Goal: Task Accomplishment & Management: Manage account settings

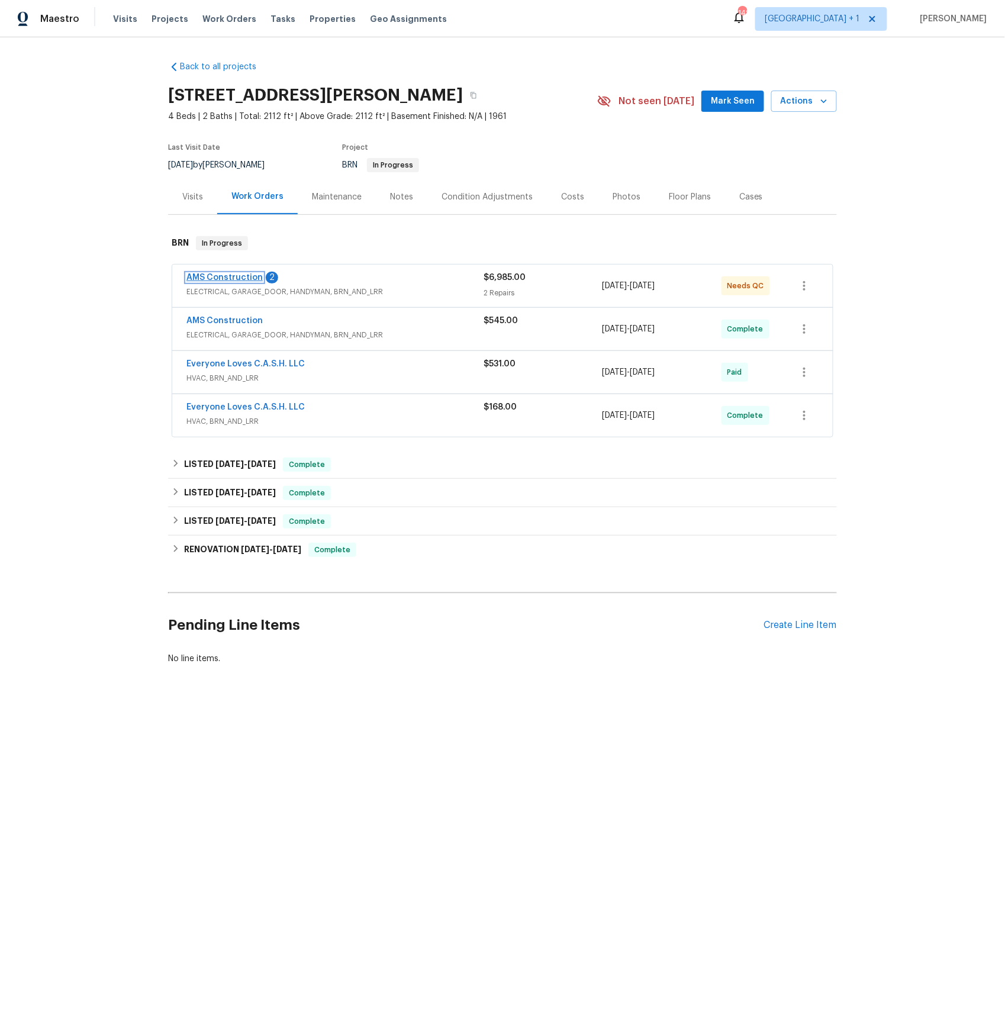
click at [242, 281] on link "AMS Construction" at bounding box center [224, 277] width 76 height 8
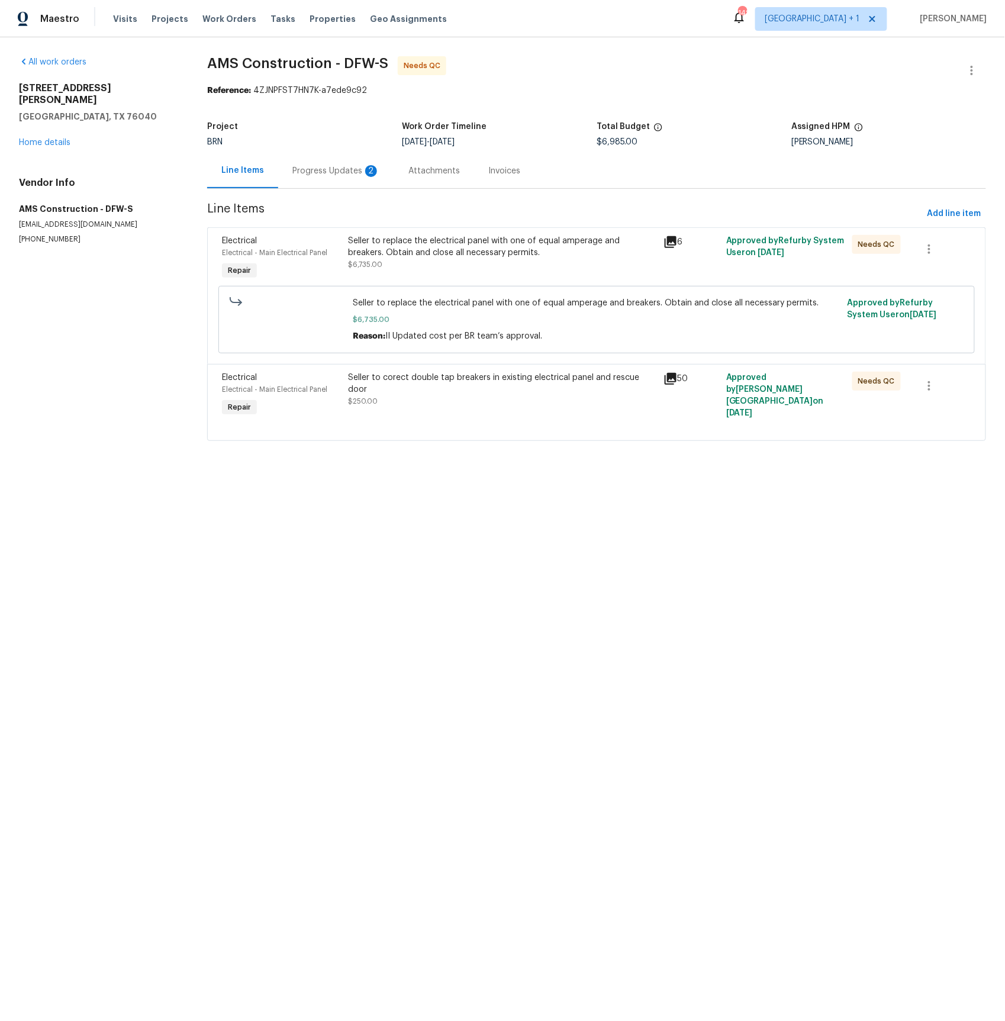
click at [350, 170] on div "Progress Updates 2" at bounding box center [336, 171] width 88 height 12
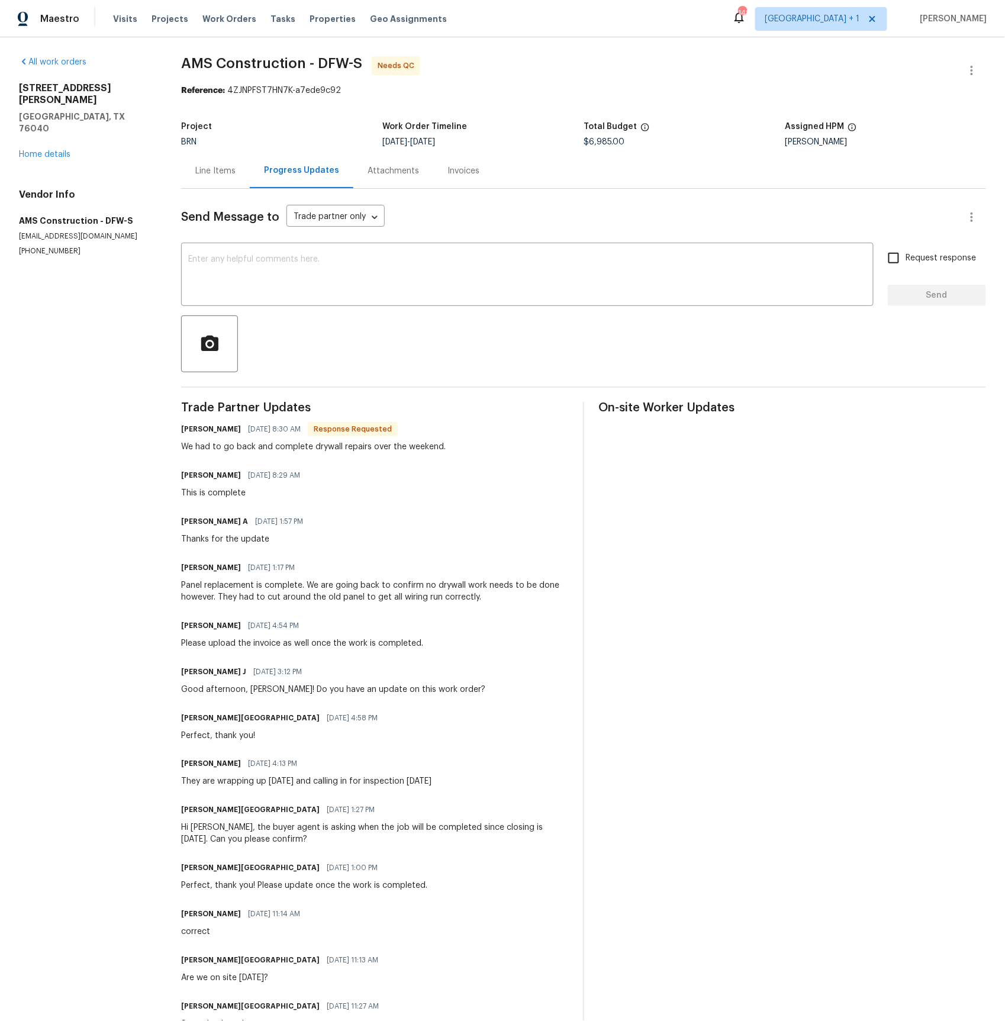
click at [211, 167] on div "Line Items" at bounding box center [215, 171] width 40 height 12
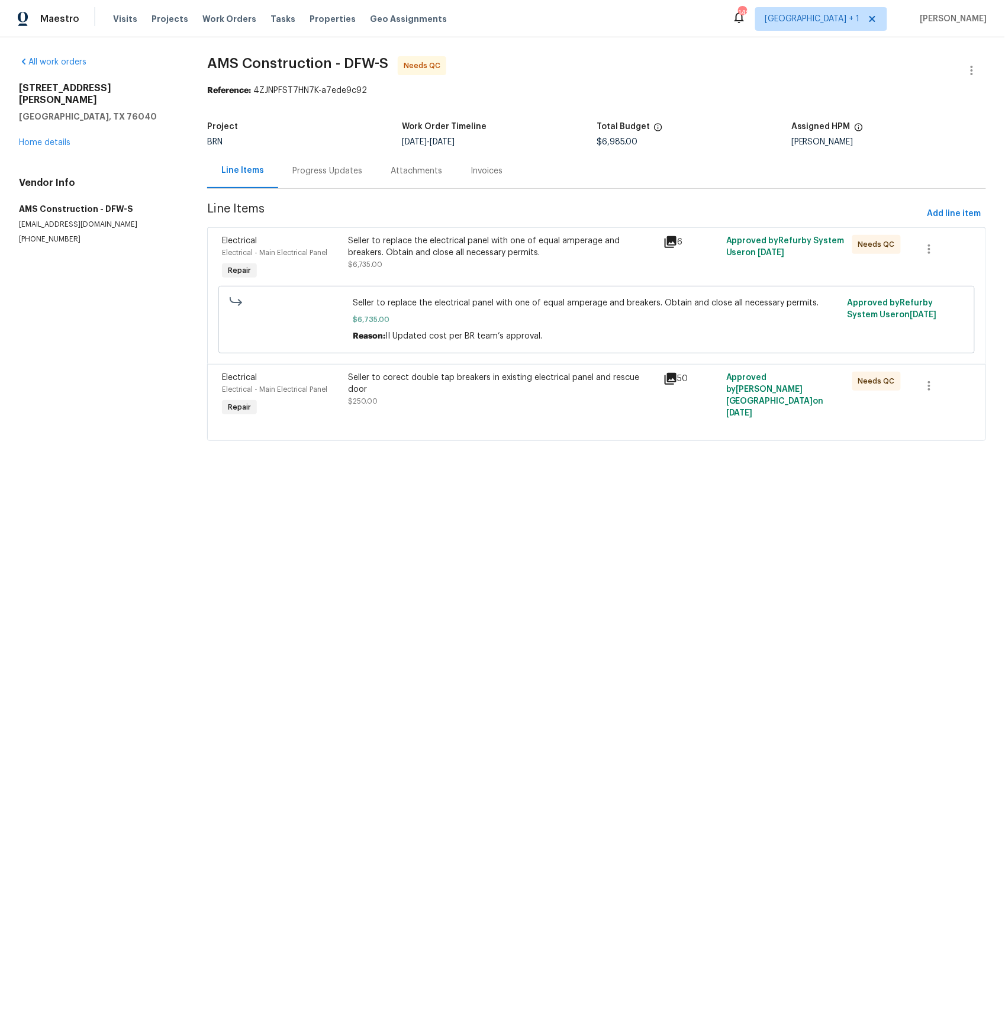
click at [56, 125] on div "[STREET_ADDRESS][PERSON_NAME] Home details" at bounding box center [99, 115] width 160 height 66
click at [48, 138] on link "Home details" at bounding box center [44, 142] width 51 height 8
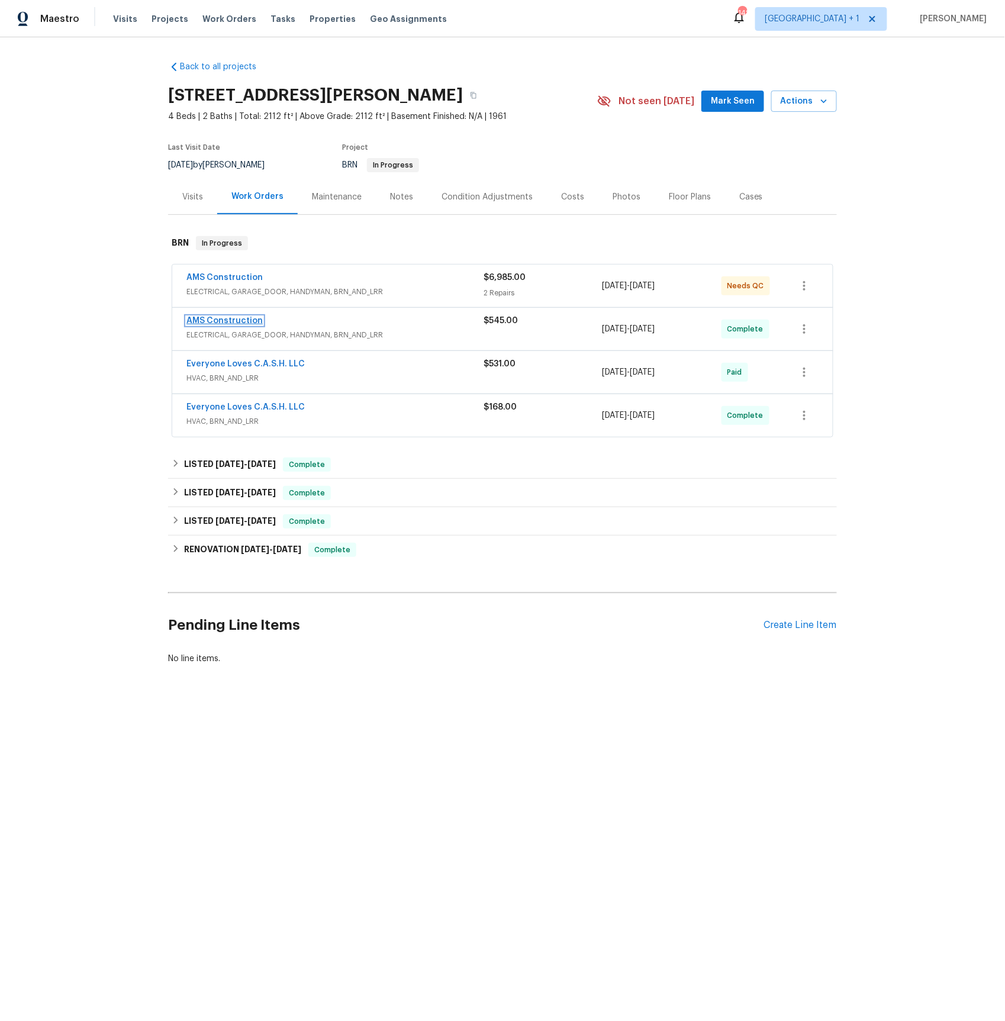
click at [219, 323] on link "AMS Construction" at bounding box center [224, 321] width 76 height 8
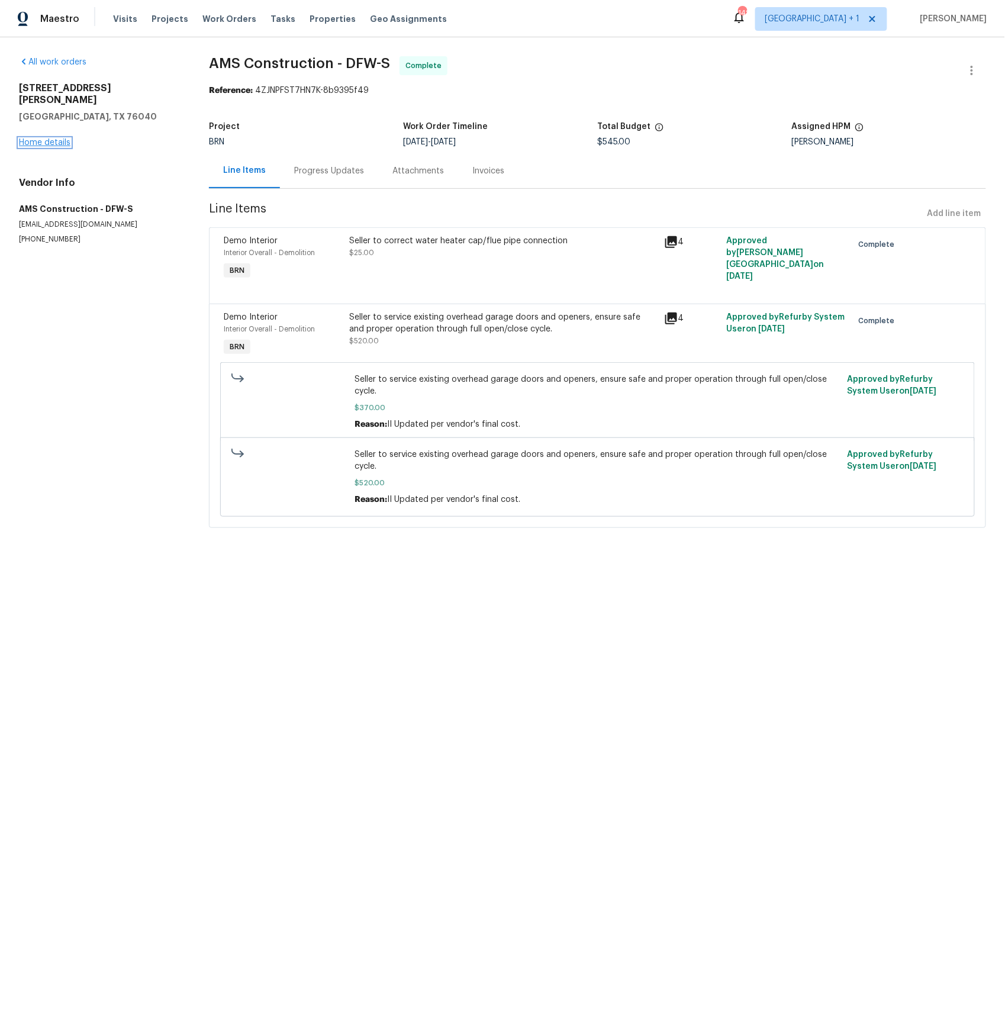
click at [56, 138] on link "Home details" at bounding box center [44, 142] width 51 height 8
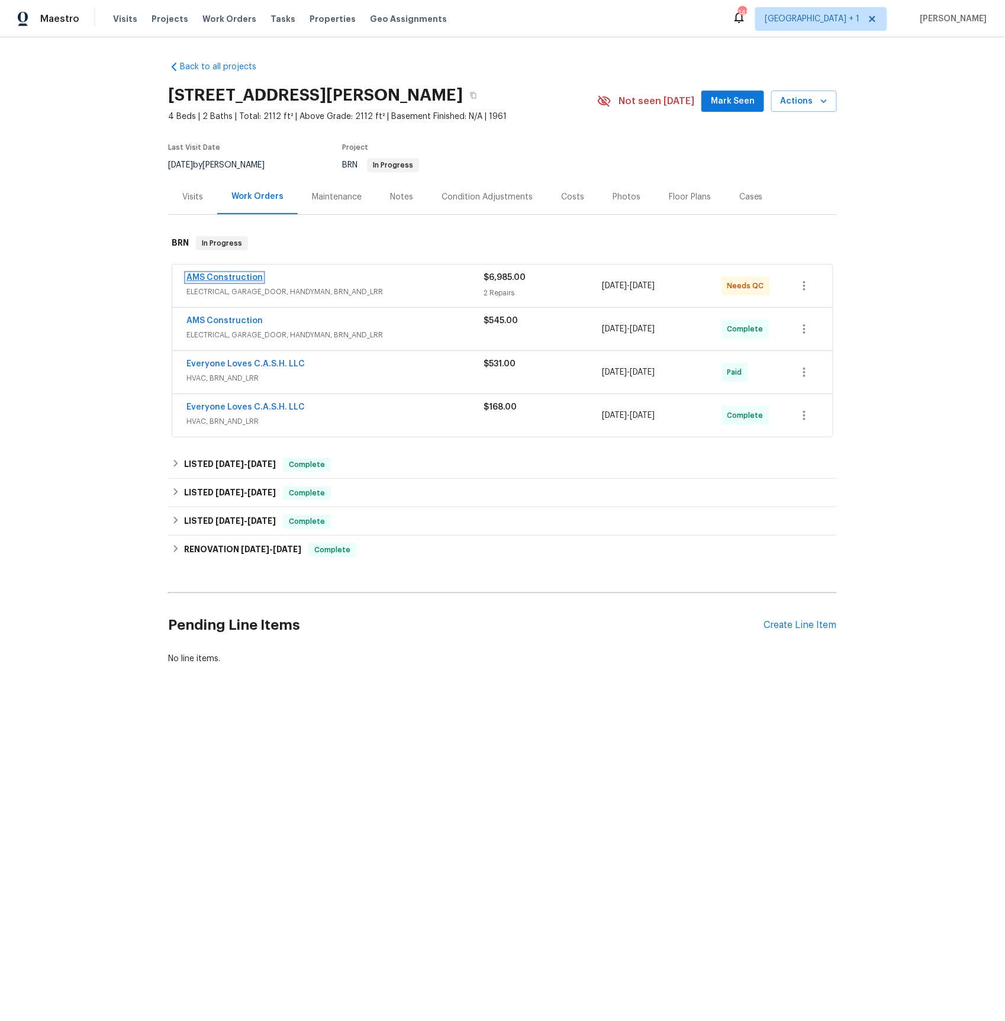
click at [241, 278] on link "AMS Construction" at bounding box center [224, 277] width 76 height 8
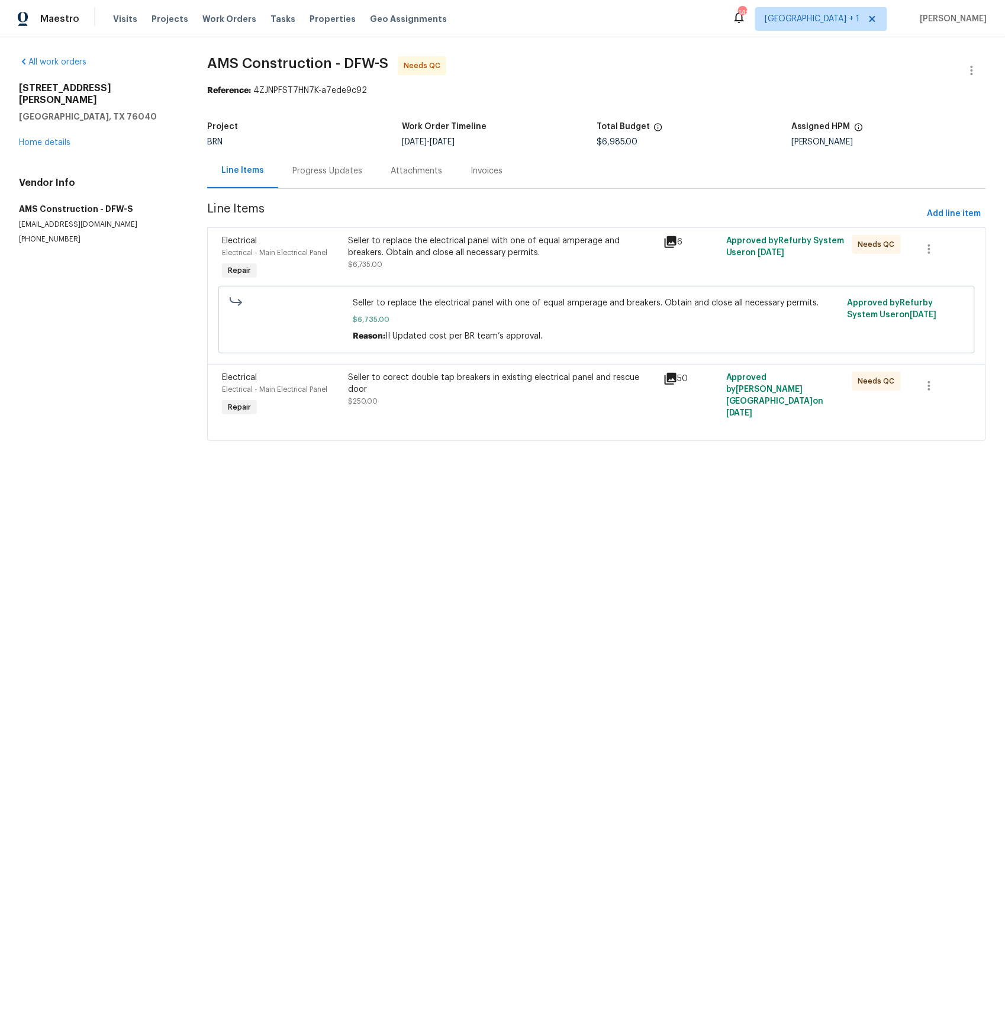
click at [671, 242] on icon at bounding box center [671, 242] width 12 height 12
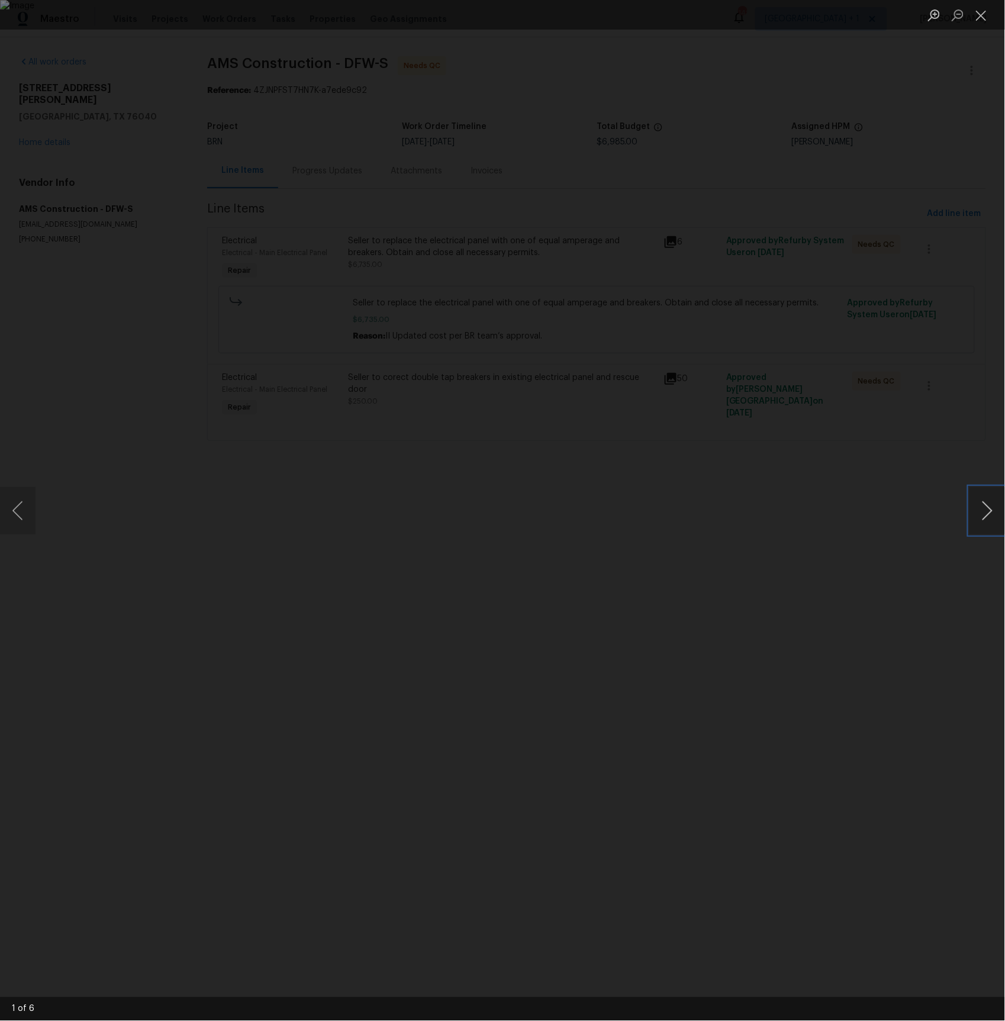
click at [987, 512] on button "Next image" at bounding box center [987, 510] width 36 height 47
click at [986, 512] on button "Next image" at bounding box center [987, 510] width 36 height 47
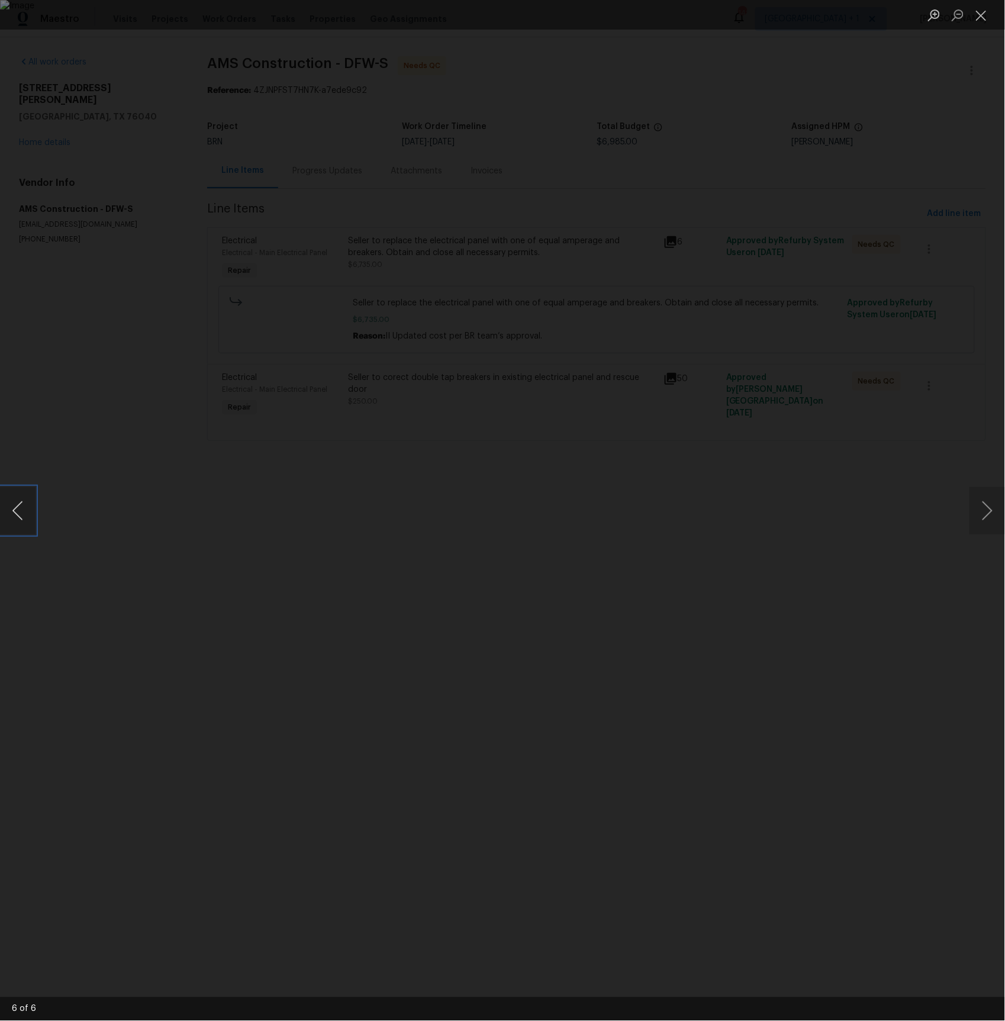
click at [14, 502] on button "Previous image" at bounding box center [18, 510] width 36 height 47
click at [26, 506] on button "Previous image" at bounding box center [18, 510] width 36 height 47
click at [27, 506] on button "Previous image" at bounding box center [18, 510] width 36 height 47
click at [24, 512] on button "Previous image" at bounding box center [18, 510] width 36 height 47
click at [20, 512] on button "Previous image" at bounding box center [18, 510] width 36 height 47
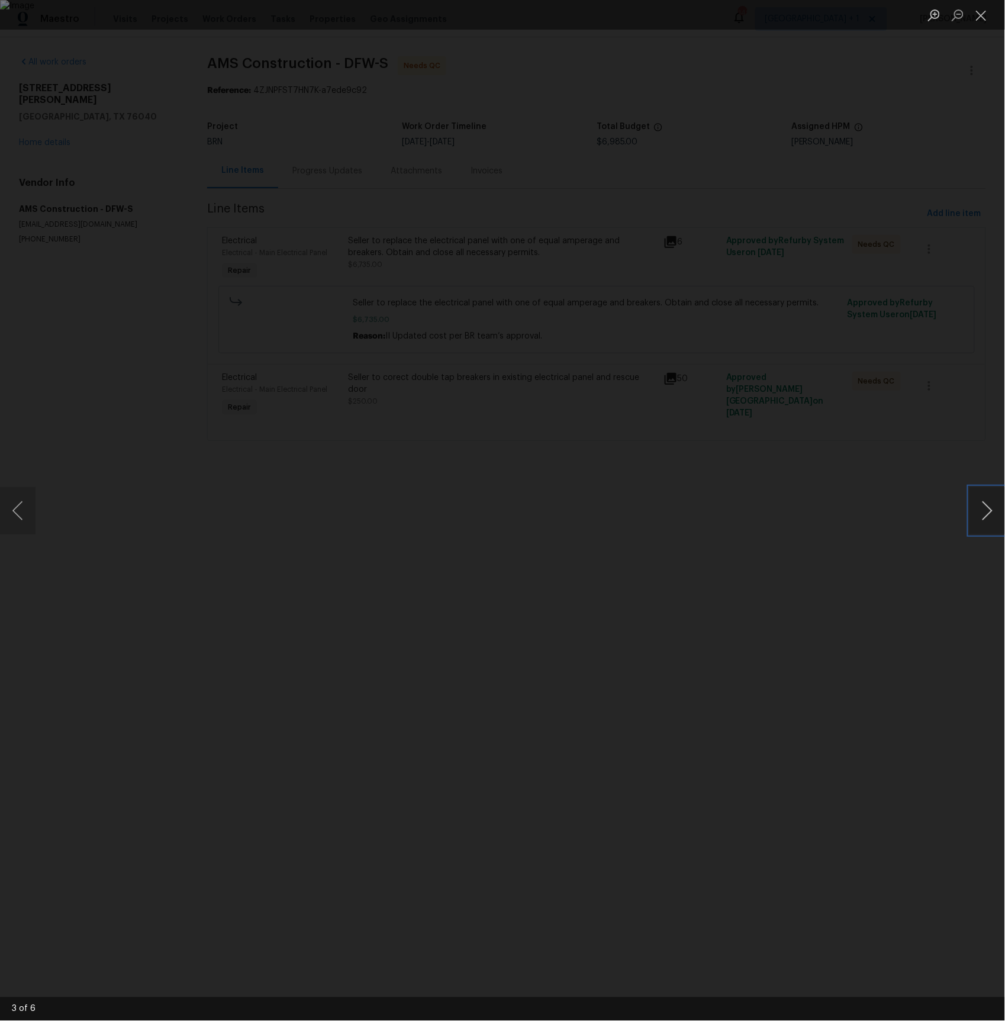
click at [992, 512] on button "Next image" at bounding box center [987, 510] width 36 height 47
click at [25, 511] on button "Previous image" at bounding box center [18, 510] width 36 height 47
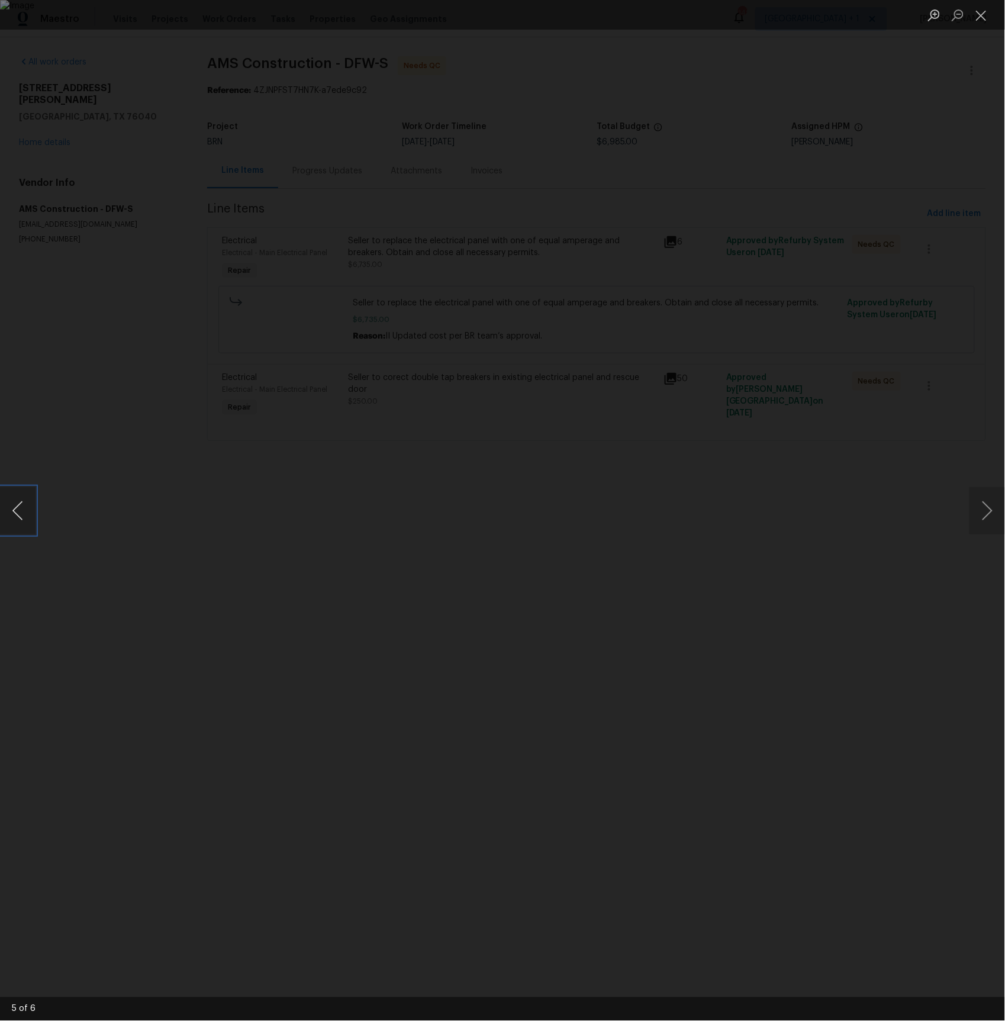
click at [24, 511] on button "Previous image" at bounding box center [18, 510] width 36 height 47
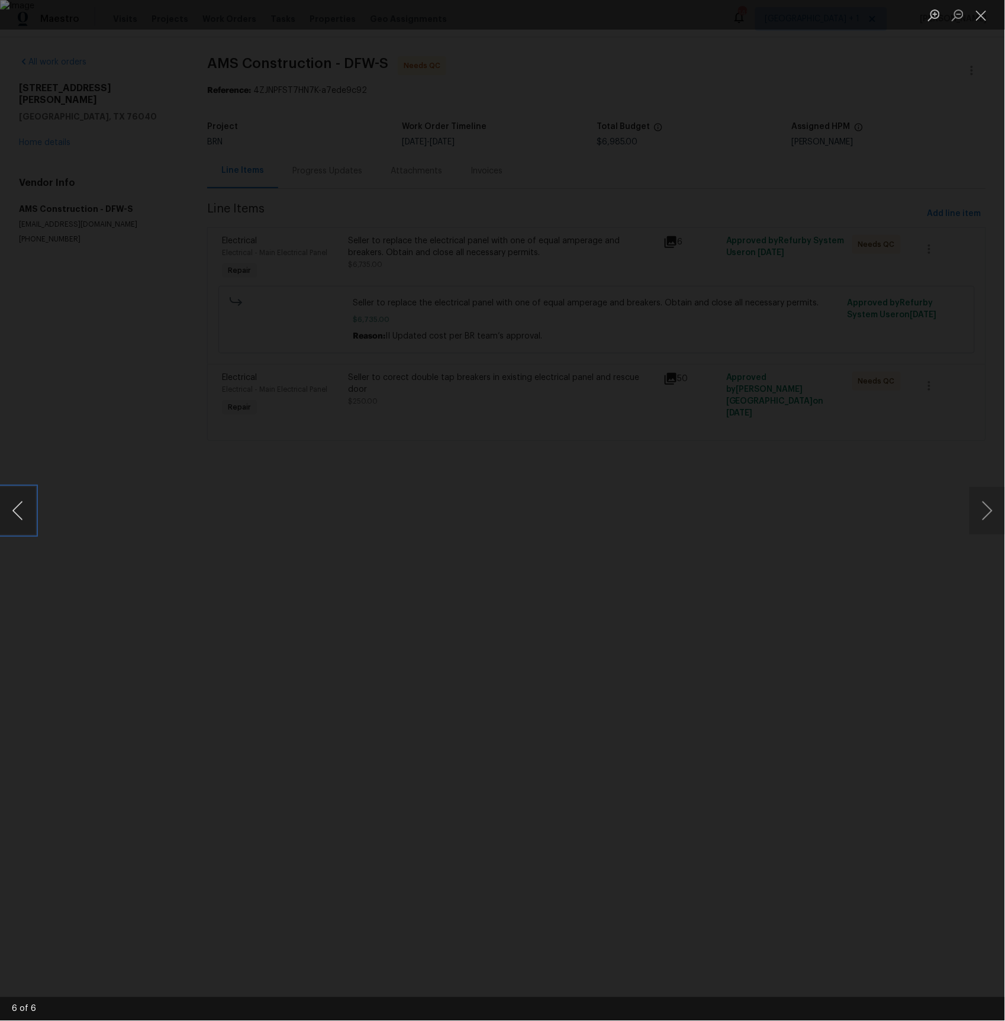
click at [24, 511] on button "Previous image" at bounding box center [18, 510] width 36 height 47
click at [81, 397] on div "Lightbox" at bounding box center [502, 510] width 1005 height 1021
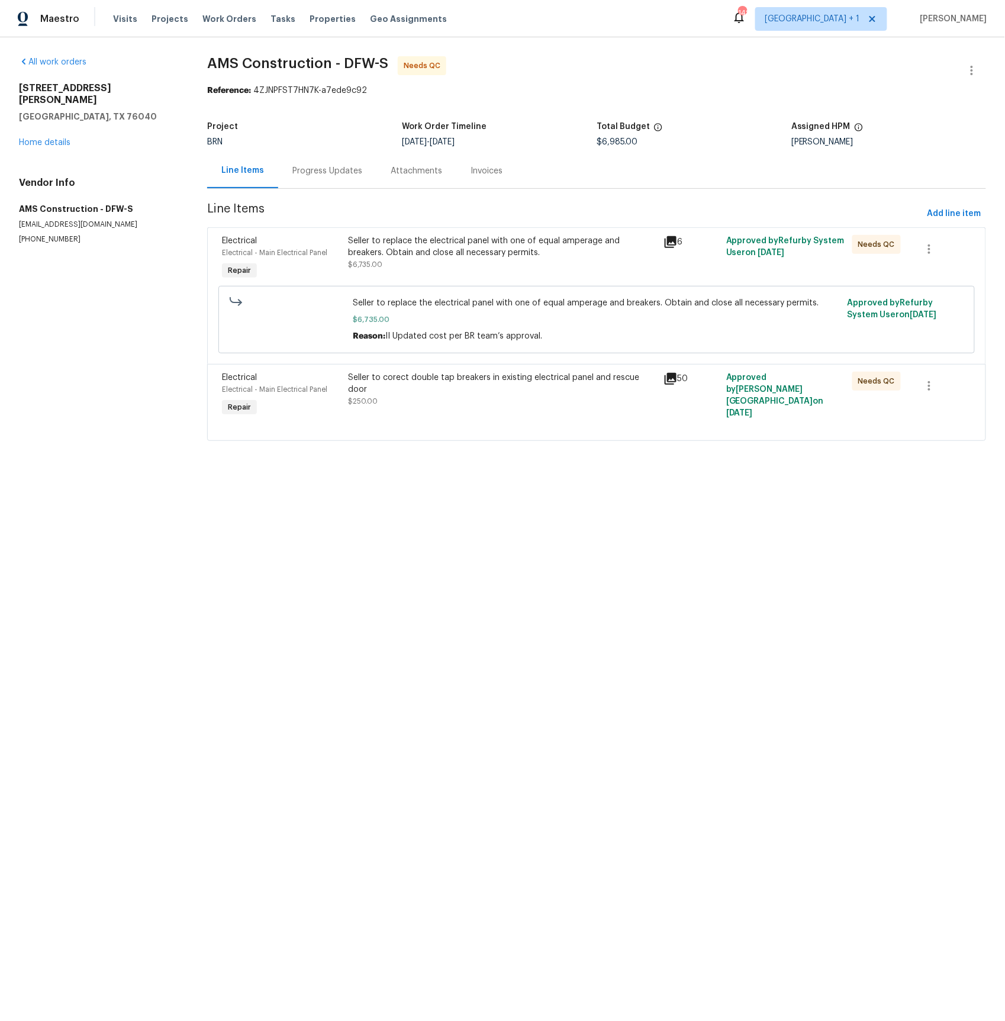
click at [674, 381] on icon at bounding box center [671, 379] width 12 height 12
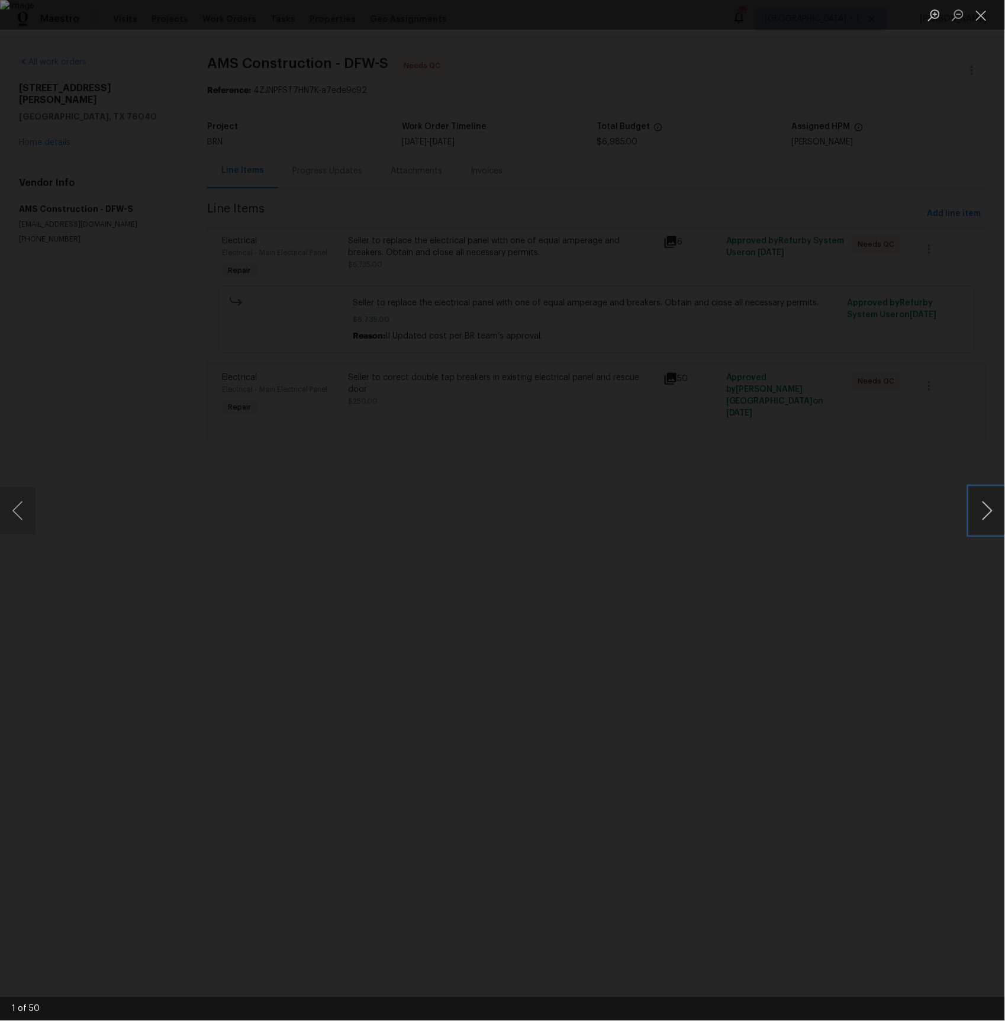
click at [994, 509] on button "Next image" at bounding box center [987, 510] width 36 height 47
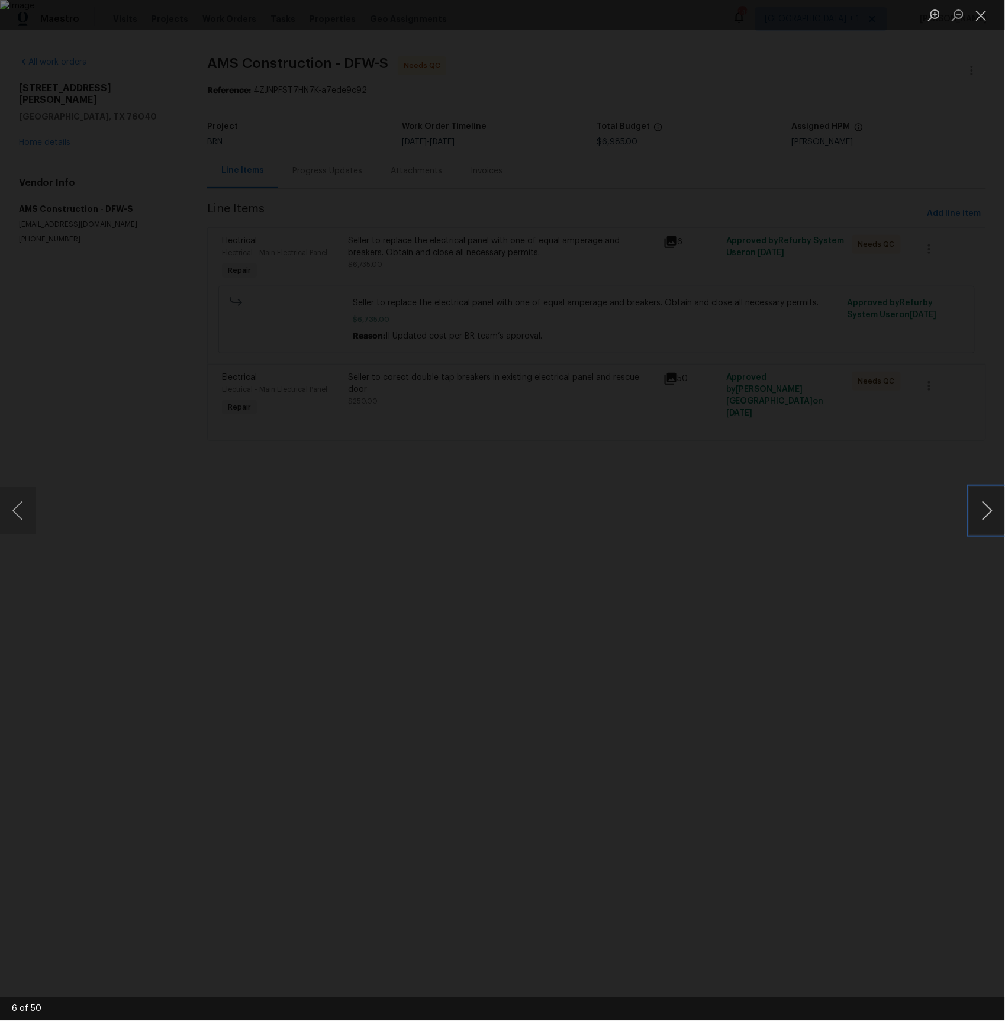
click at [994, 509] on button "Next image" at bounding box center [987, 510] width 36 height 47
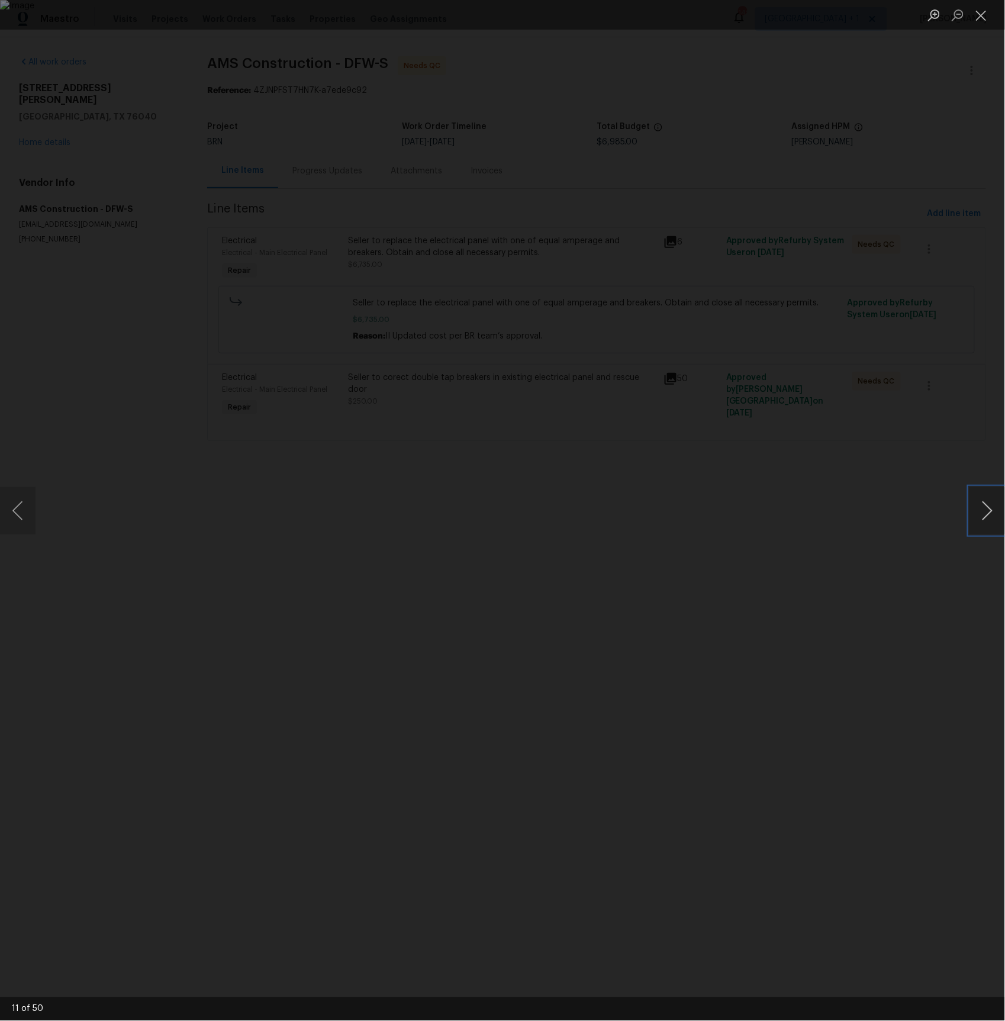
click at [994, 509] on button "Next image" at bounding box center [987, 510] width 36 height 47
click at [984, 513] on button "Next image" at bounding box center [987, 510] width 36 height 47
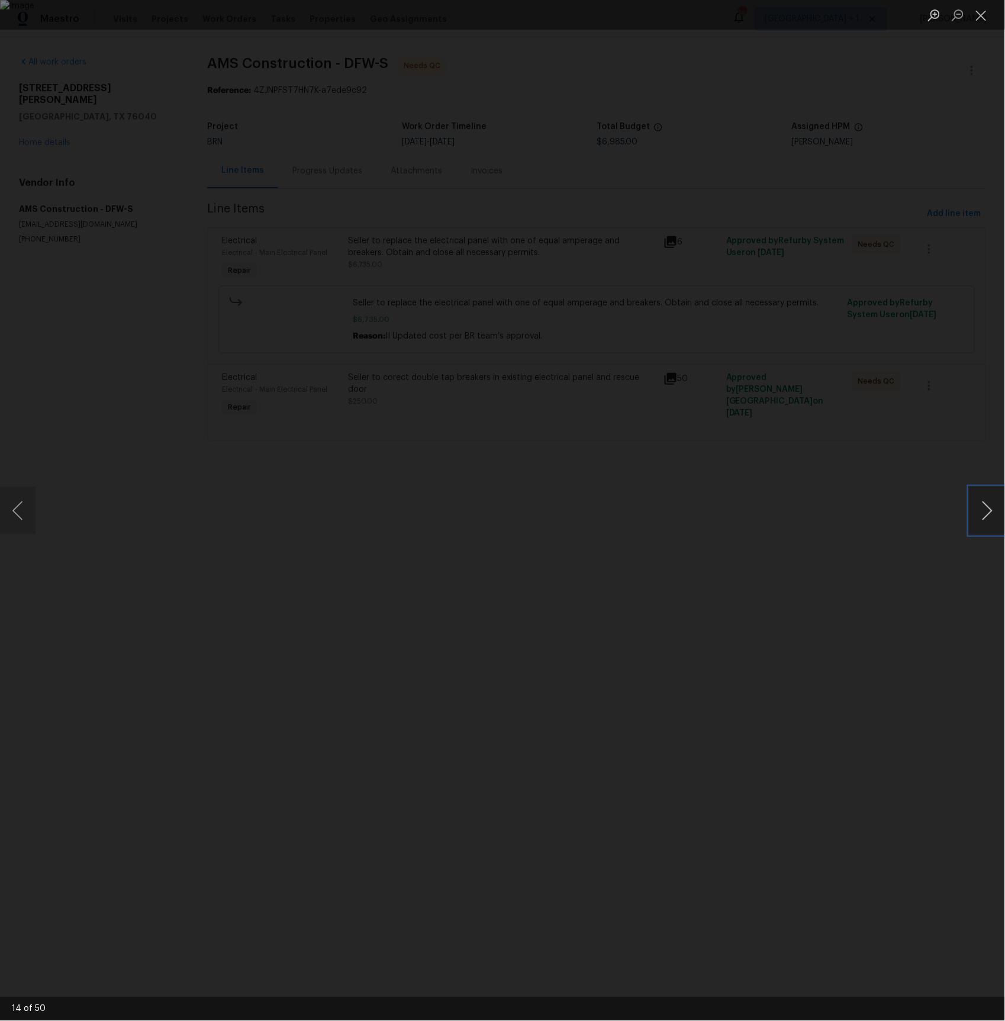
click at [984, 513] on button "Next image" at bounding box center [987, 510] width 36 height 47
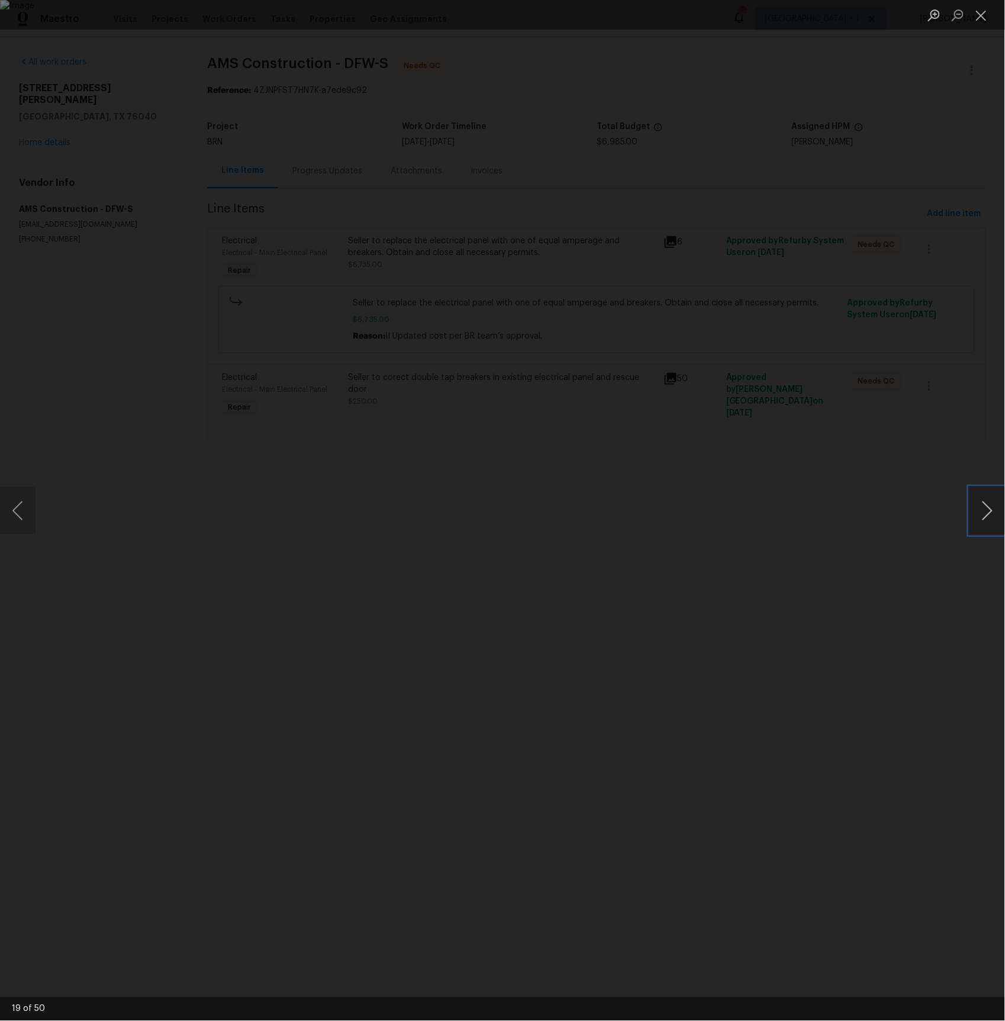
click at [984, 513] on button "Next image" at bounding box center [987, 510] width 36 height 47
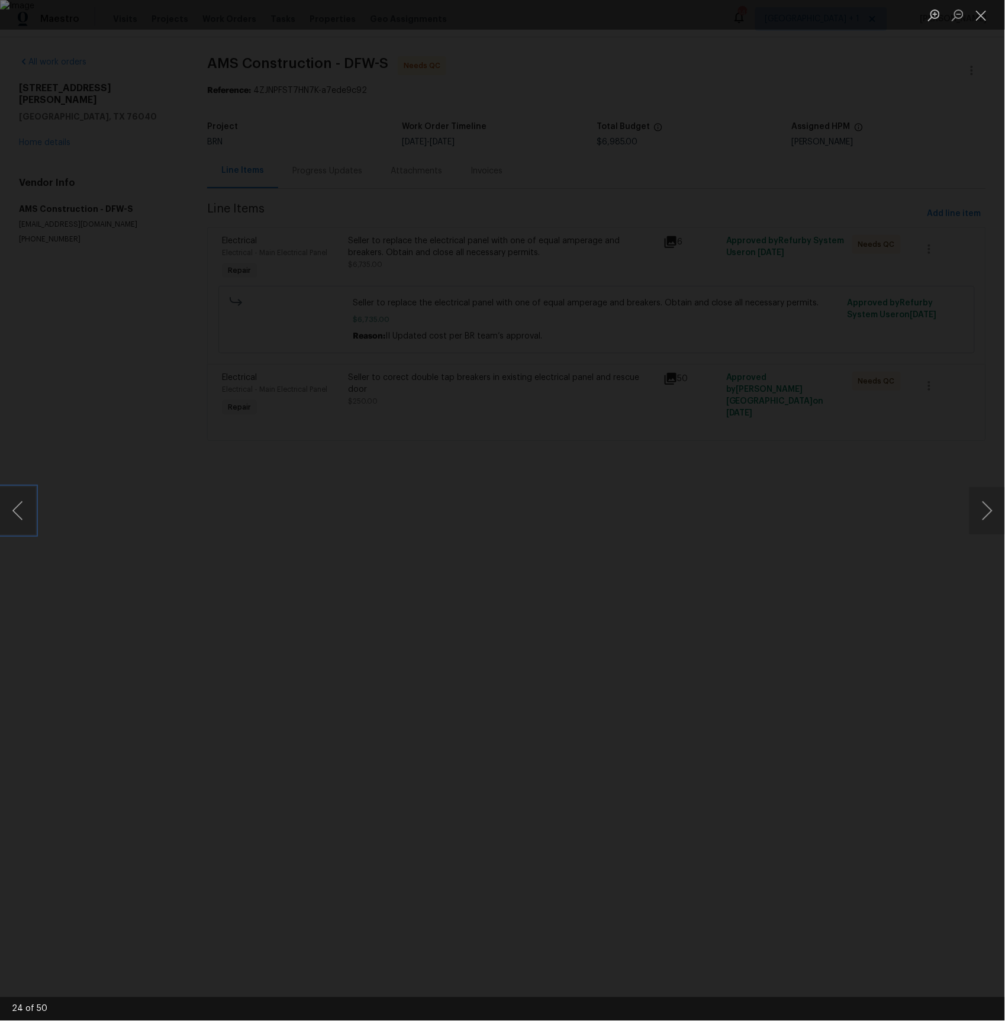
drag, startPoint x: 13, startPoint y: 516, endPoint x: 88, endPoint y: 516, distance: 75.2
click at [13, 516] on button "Previous image" at bounding box center [18, 510] width 36 height 47
click at [984, 511] on button "Next image" at bounding box center [987, 510] width 36 height 47
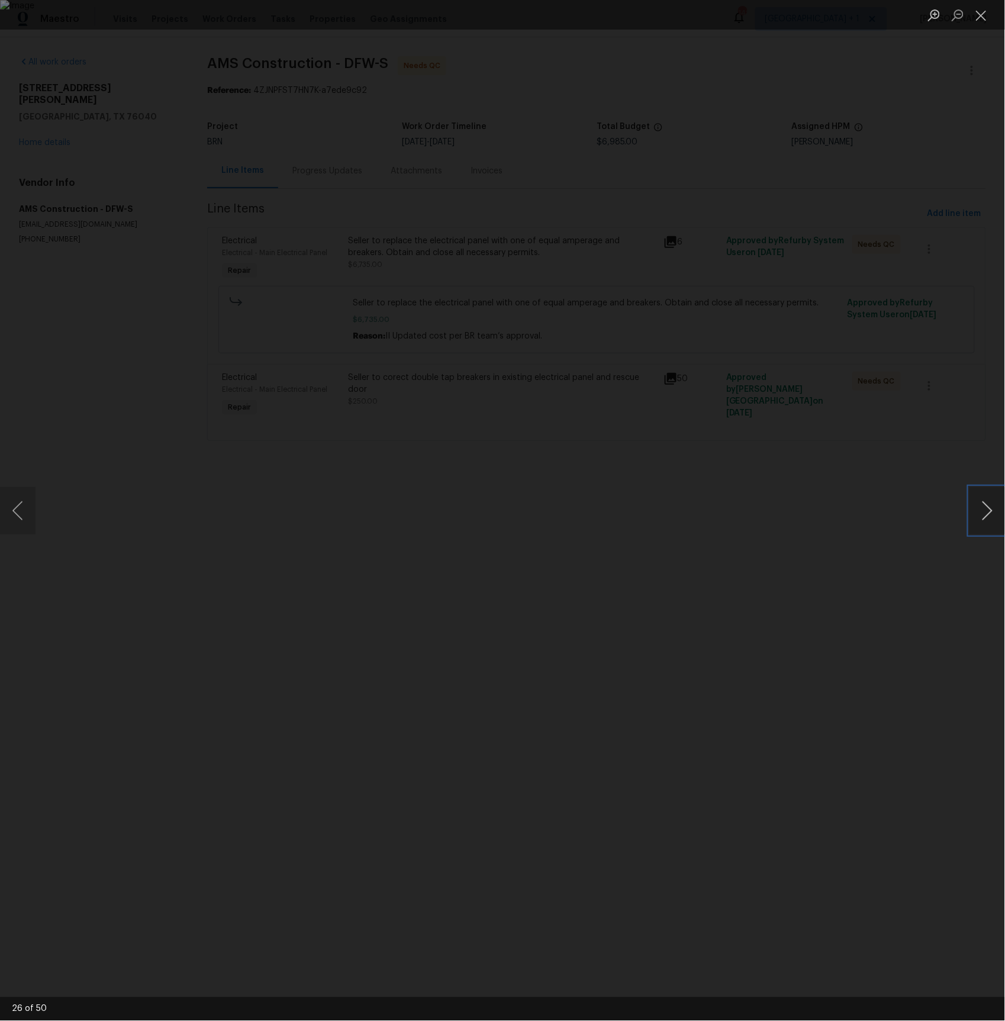
click at [984, 511] on button "Next image" at bounding box center [987, 510] width 36 height 47
click at [213, 230] on div "Lightbox" at bounding box center [502, 510] width 1005 height 1021
click at [62, 134] on div "Lightbox" at bounding box center [502, 510] width 1005 height 1021
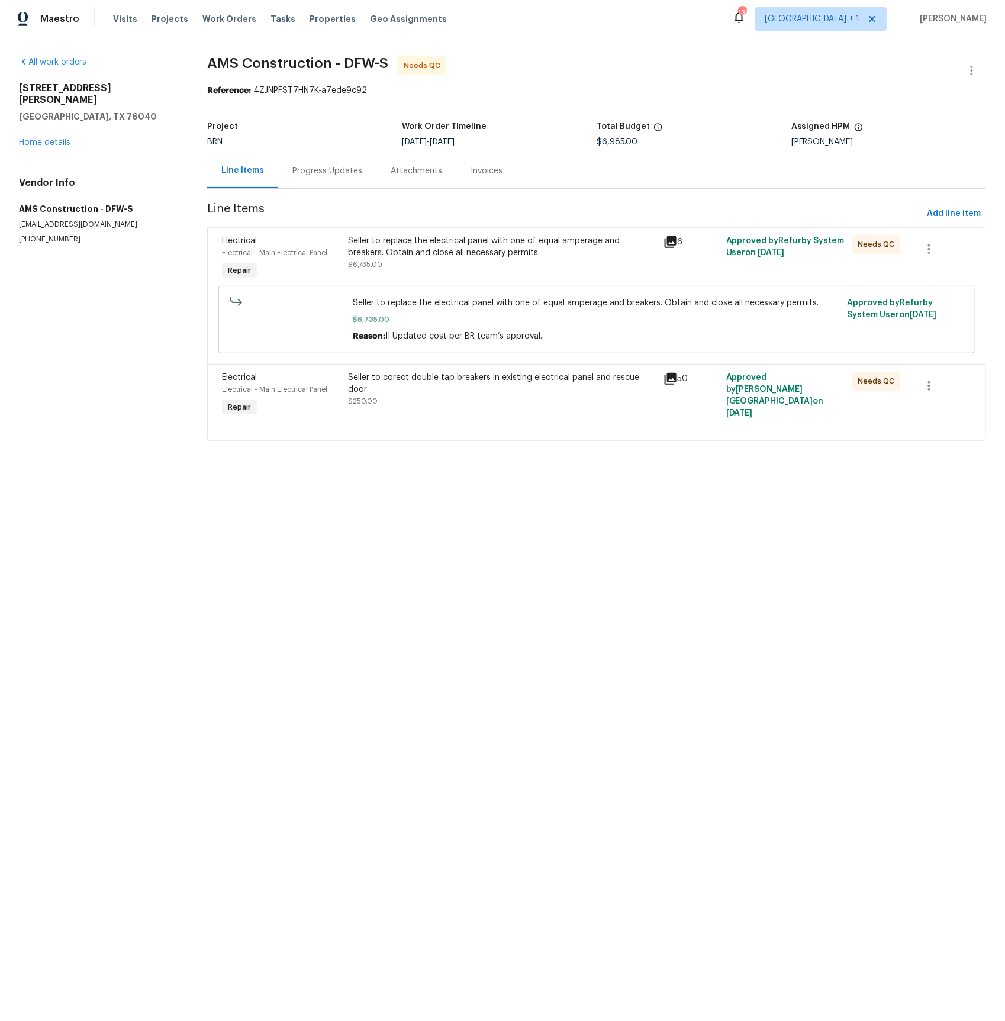
click at [62, 134] on div "Lightbox" at bounding box center [502, 510] width 1005 height 1021
click at [53, 138] on link "Home details" at bounding box center [44, 142] width 51 height 8
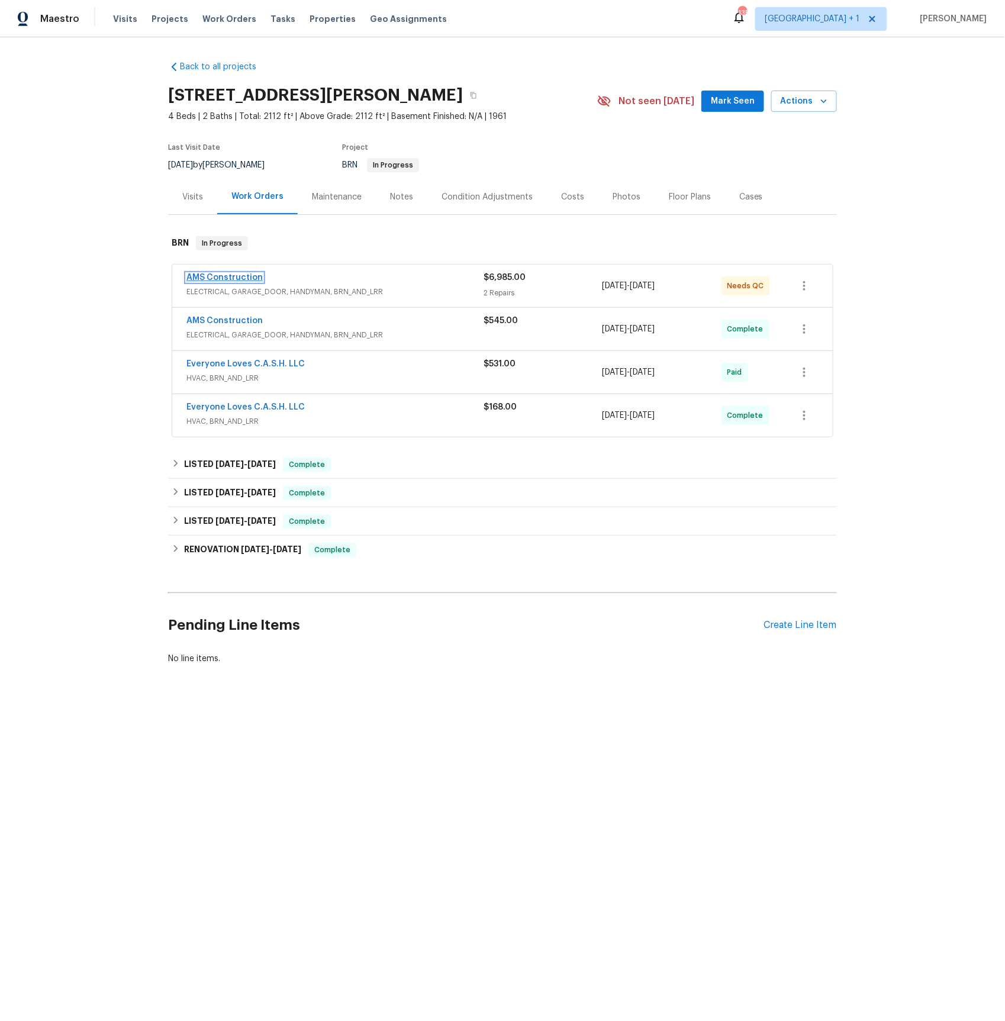
click at [243, 278] on link "AMS Construction" at bounding box center [224, 277] width 76 height 8
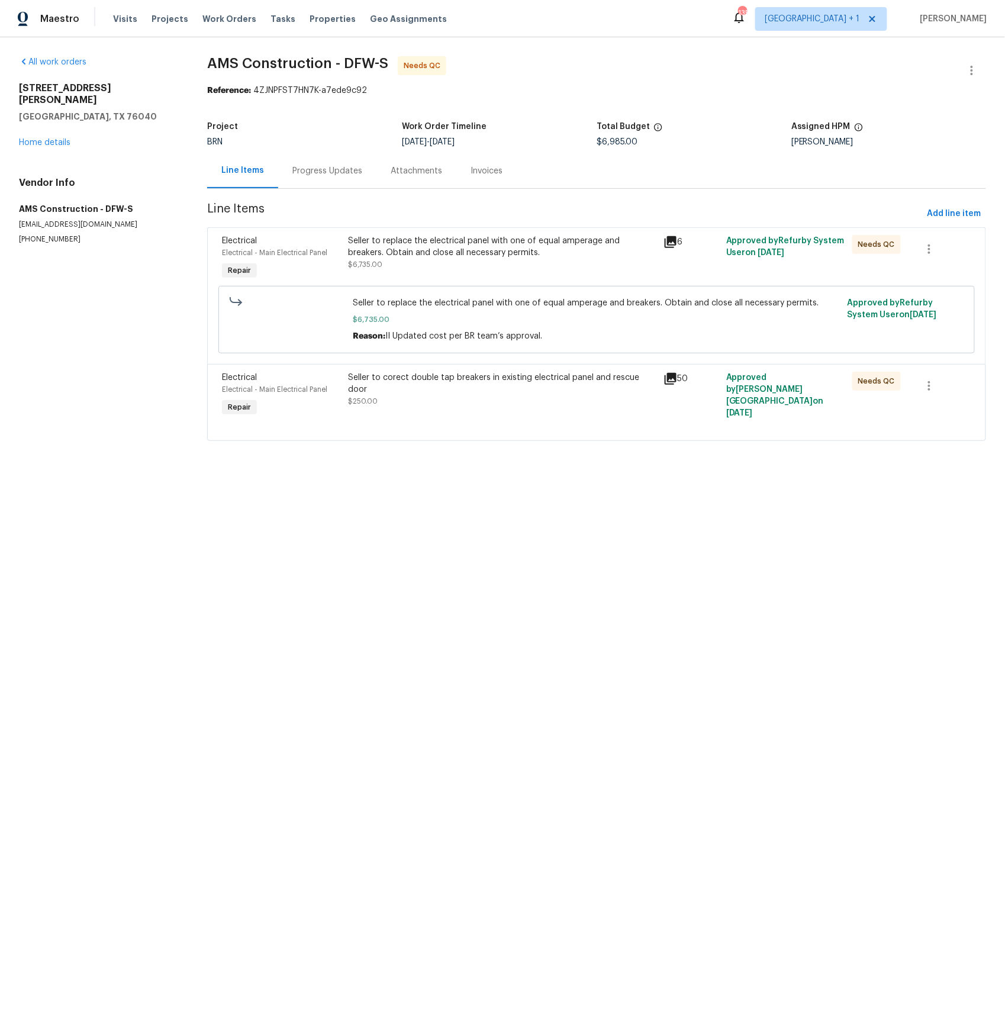
drag, startPoint x: 428, startPoint y: 166, endPoint x: 472, endPoint y: 169, distance: 43.9
click at [428, 166] on div "Attachments" at bounding box center [416, 171] width 51 height 12
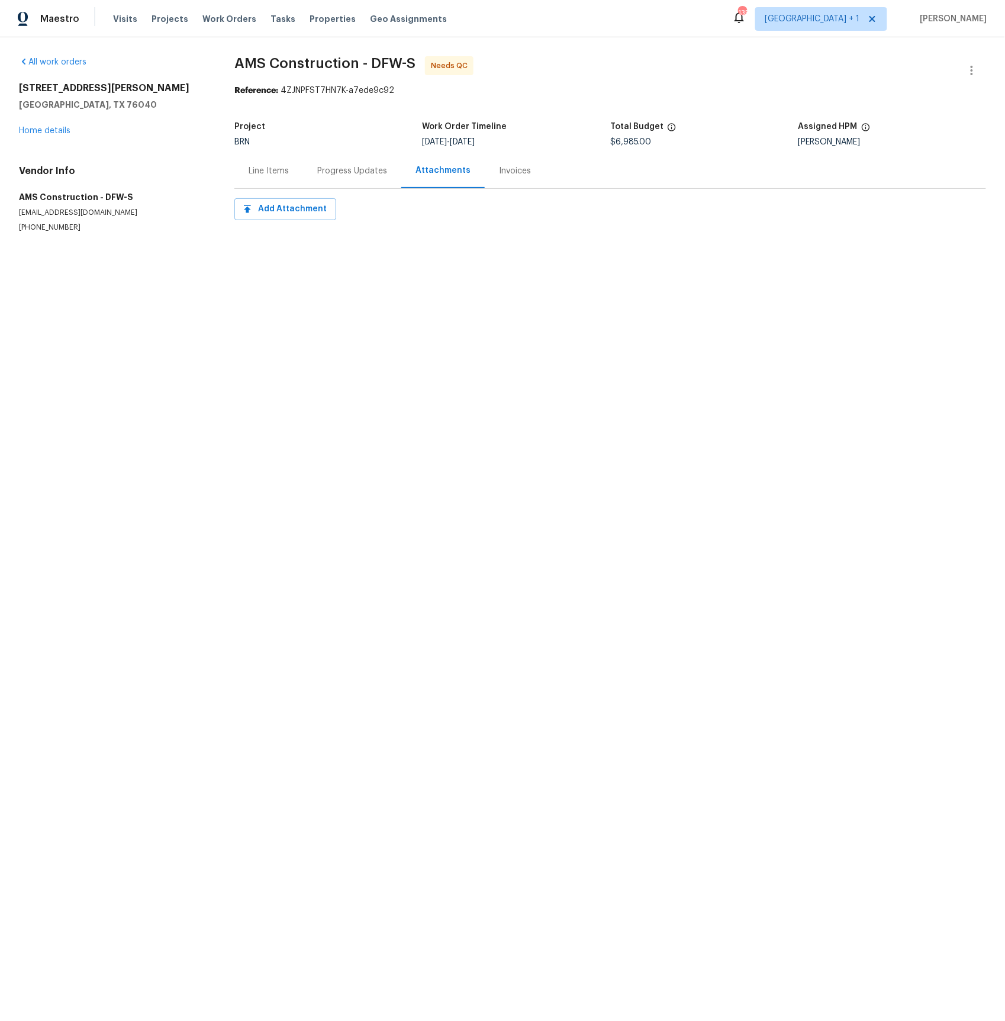
click at [514, 172] on div "Invoices" at bounding box center [515, 171] width 32 height 12
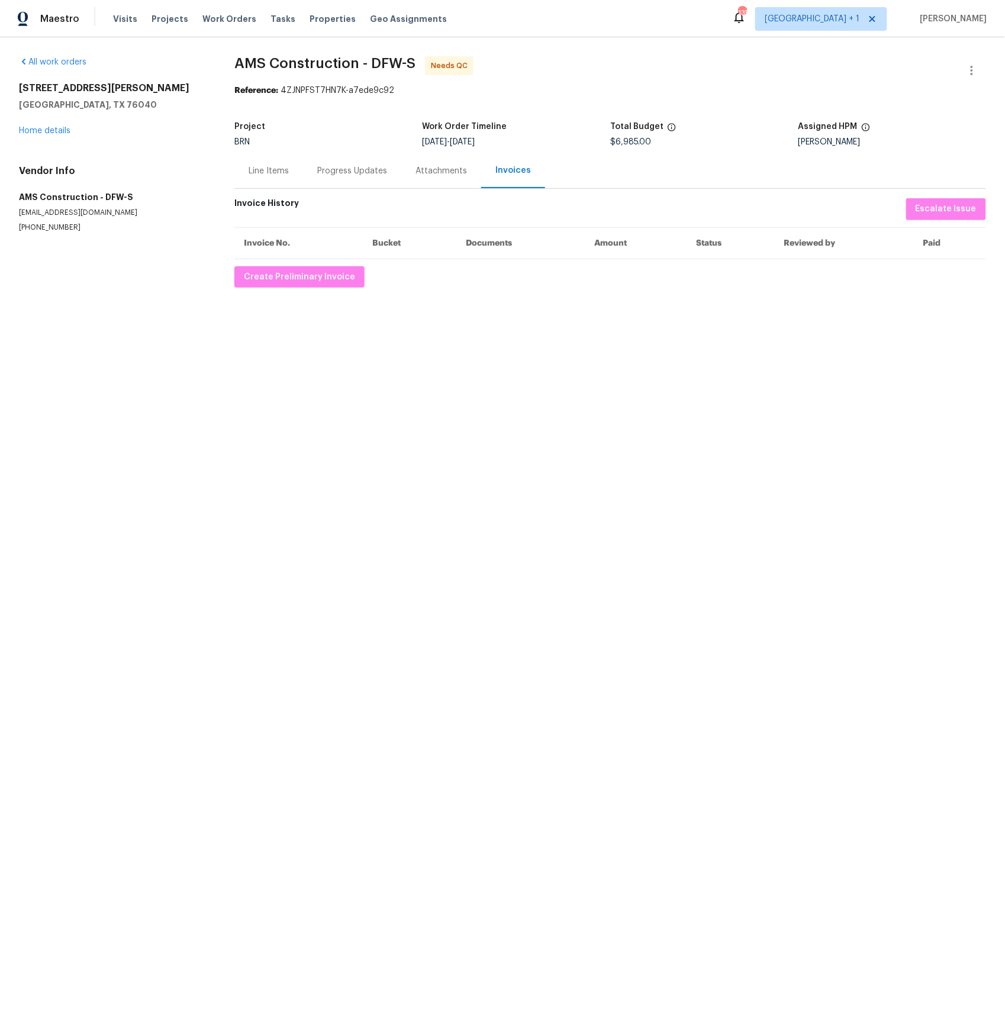
drag, startPoint x: 361, startPoint y: 172, endPoint x: 348, endPoint y: 170, distance: 13.1
click at [361, 172] on div "Progress Updates" at bounding box center [352, 171] width 70 height 12
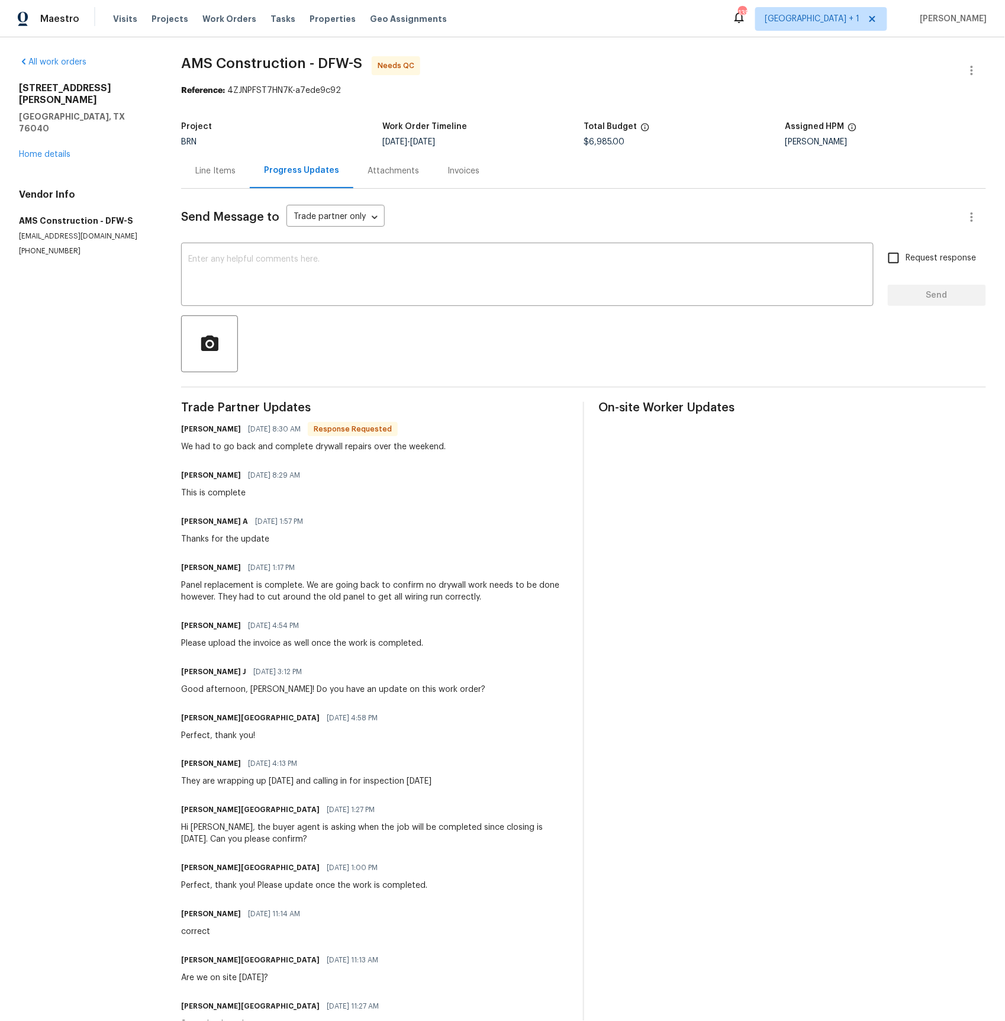
click at [275, 172] on div "Progress Updates" at bounding box center [301, 171] width 75 height 12
click at [236, 172] on div "Line Items" at bounding box center [215, 171] width 40 height 12
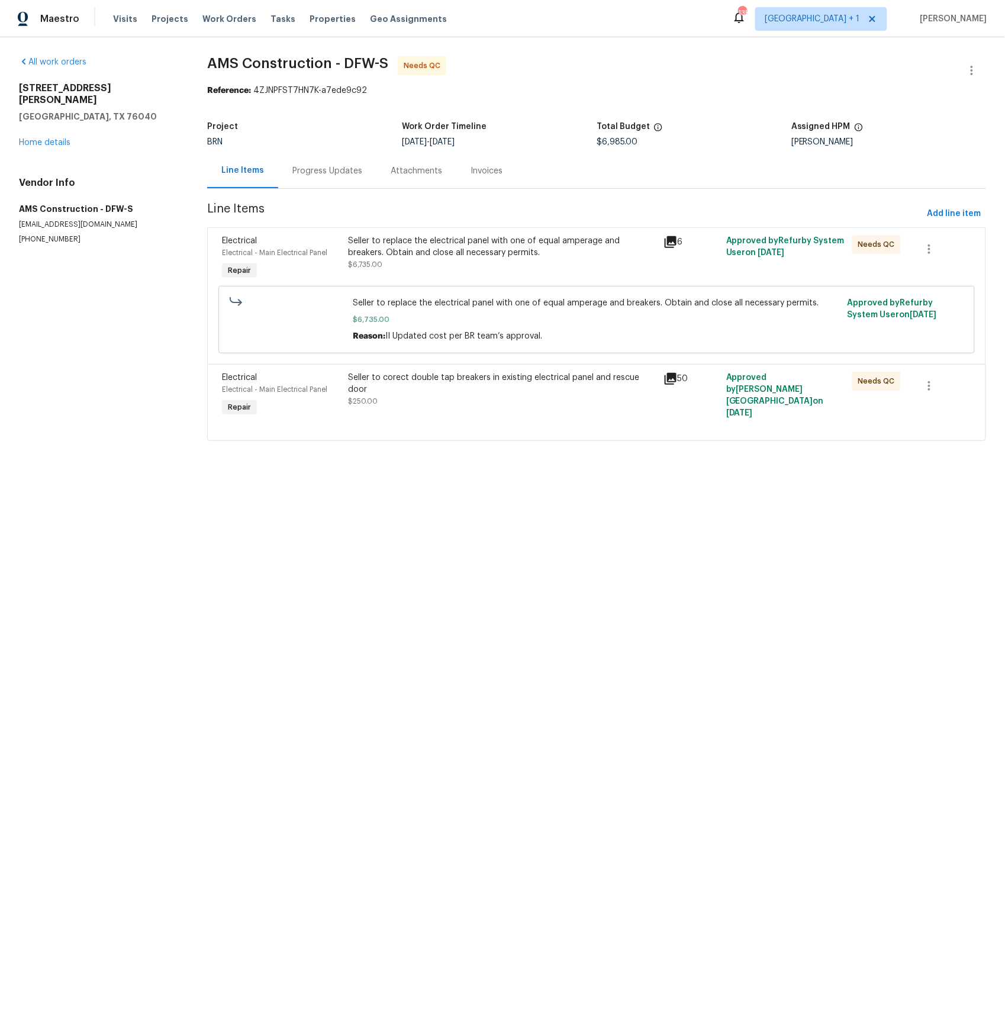
click at [482, 175] on div "Invoices" at bounding box center [486, 171] width 32 height 12
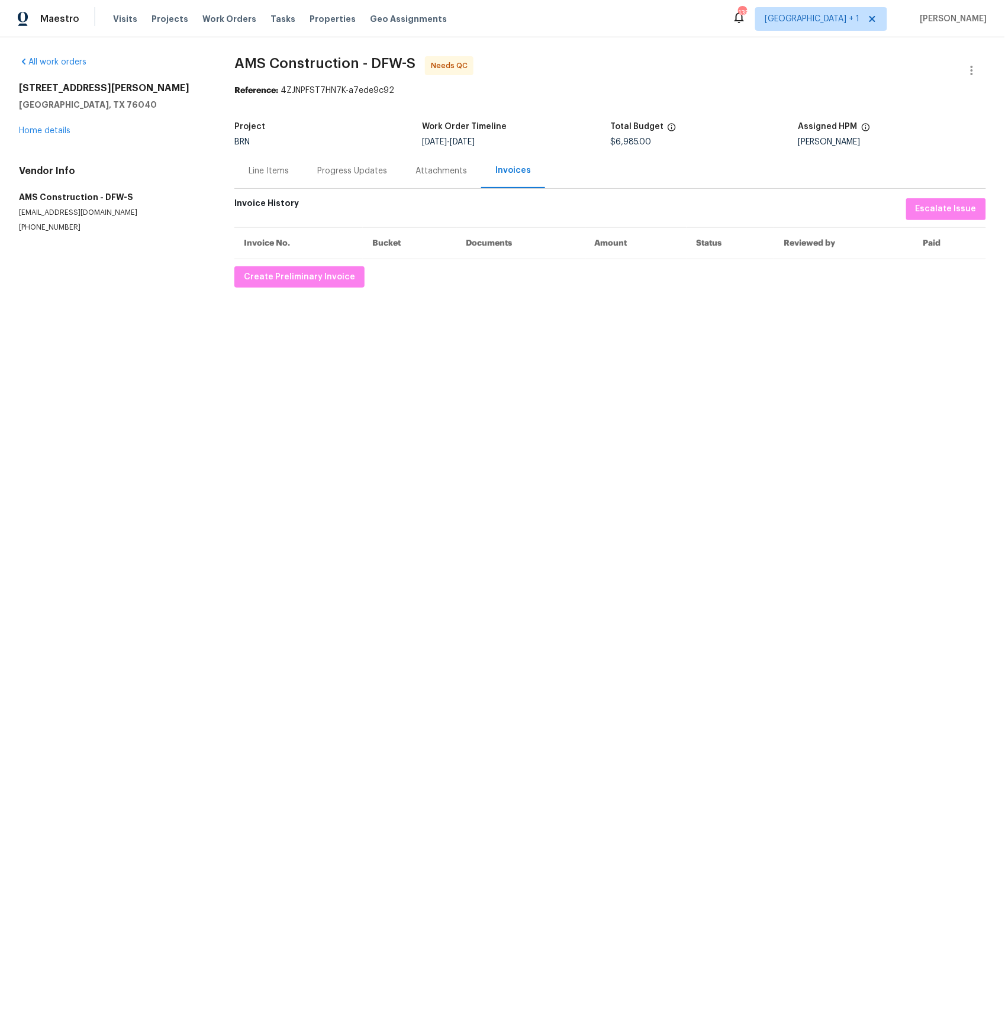
click at [257, 173] on div "Line Items" at bounding box center [269, 171] width 40 height 12
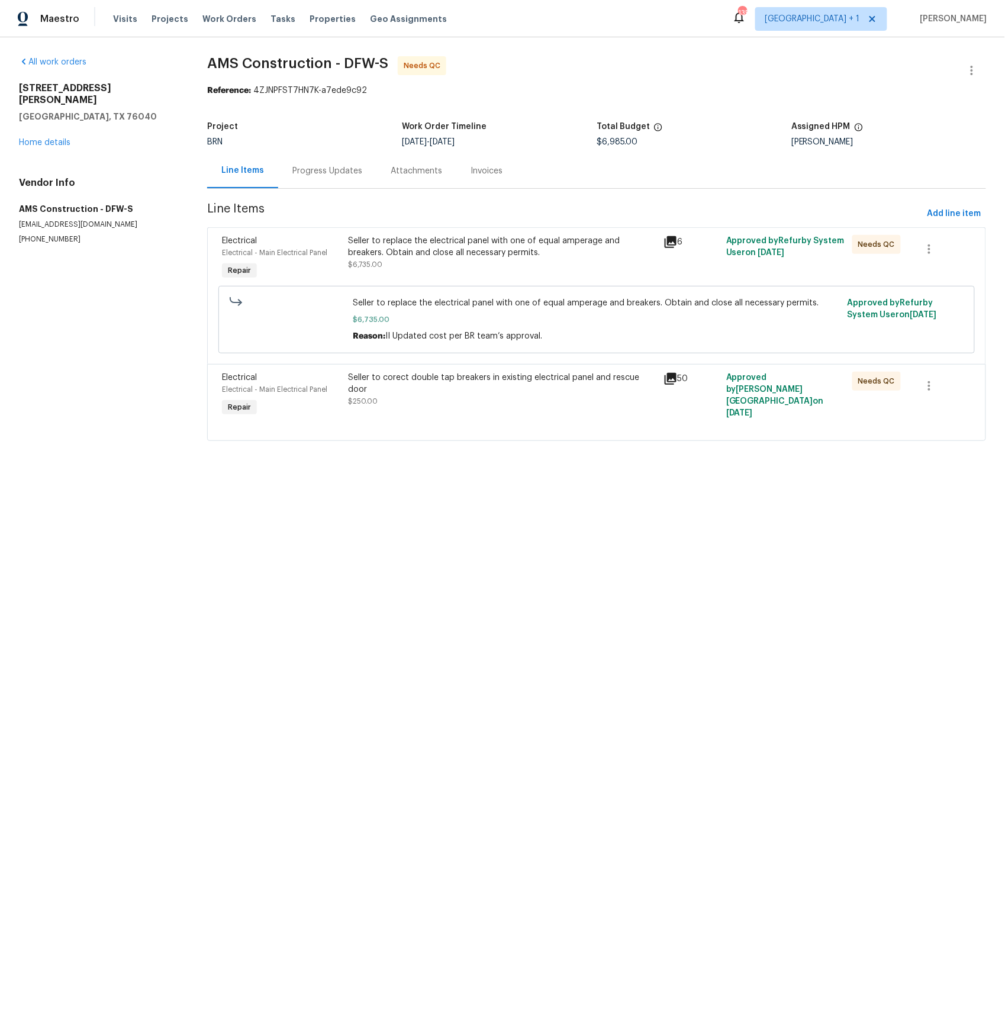
click at [350, 175] on div "Progress Updates" at bounding box center [327, 171] width 70 height 12
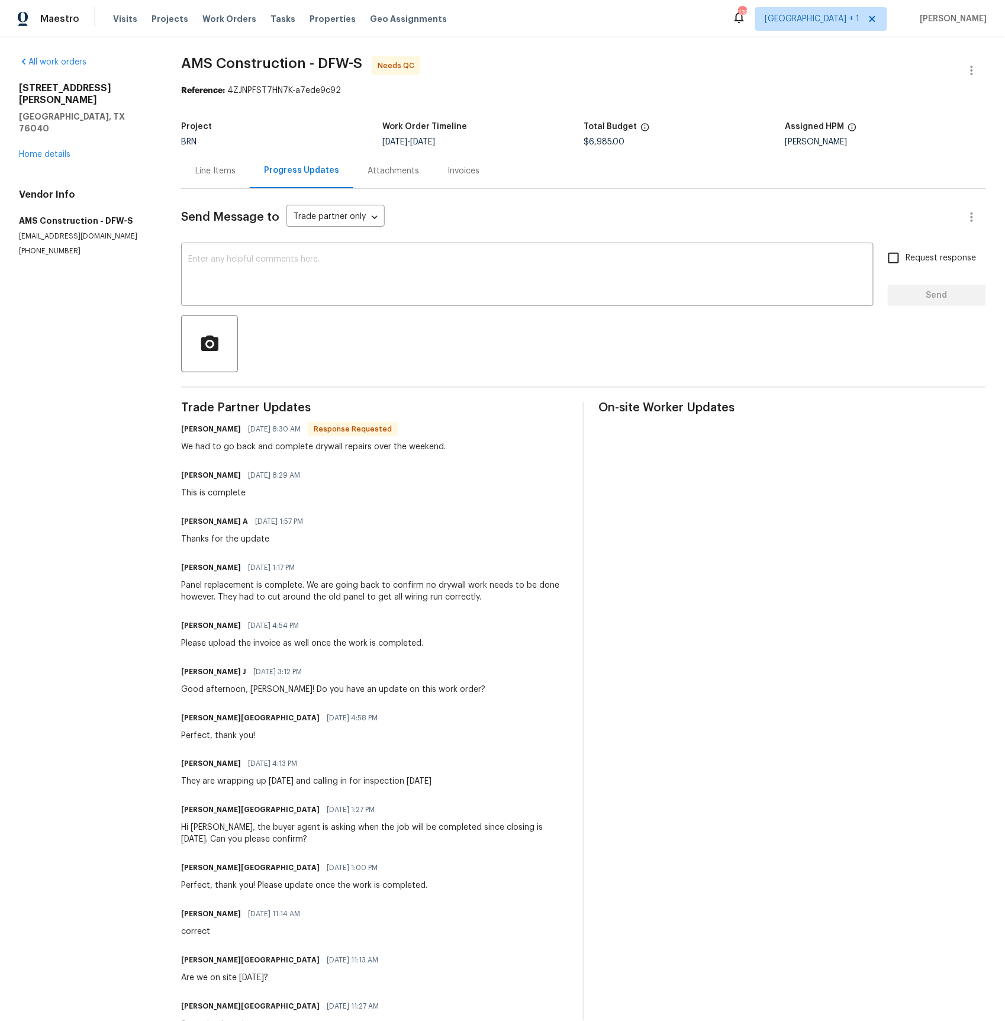
click at [434, 172] on div "Invoices" at bounding box center [463, 170] width 60 height 35
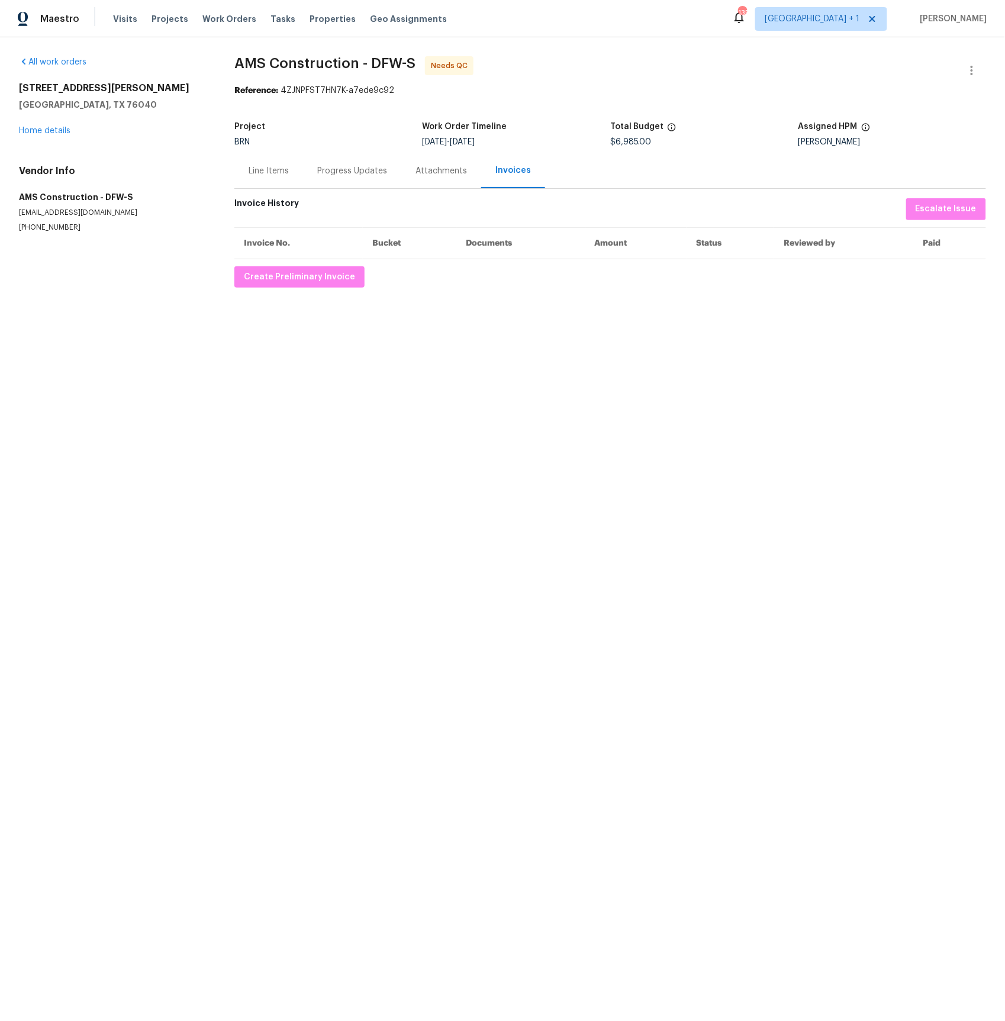
click at [418, 172] on div "Attachments" at bounding box center [440, 171] width 51 height 12
